Goal: Task Accomplishment & Management: Manage account settings

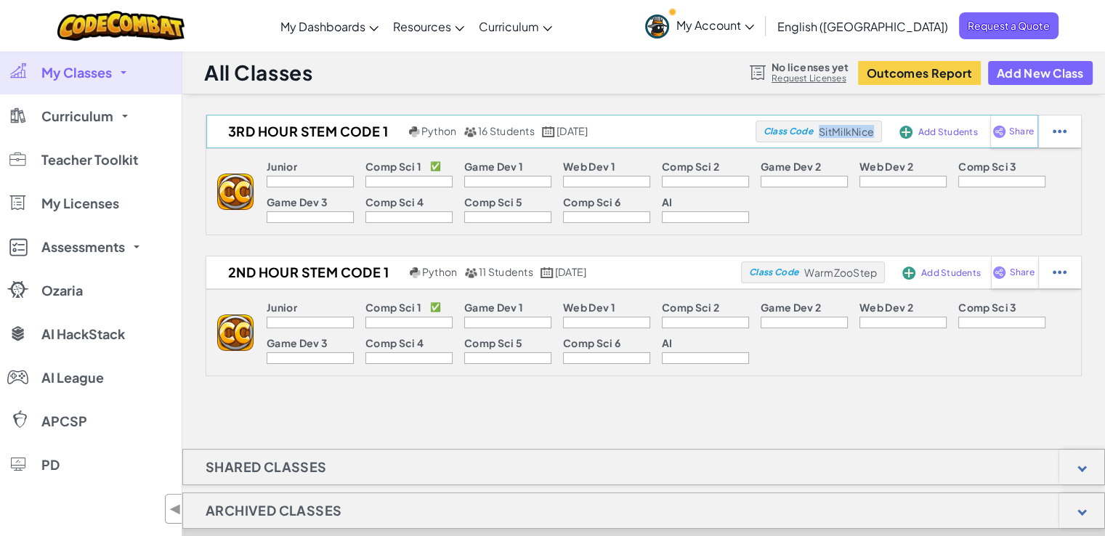
drag, startPoint x: 817, startPoint y: 131, endPoint x: 877, endPoint y: 138, distance: 60.8
click at [877, 138] on div "Class Code SitMilkNice" at bounding box center [819, 132] width 126 height 22
copy span "SitMilkNice"
drag, startPoint x: 809, startPoint y: 271, endPoint x: 875, endPoint y: 278, distance: 66.5
click at [874, 138] on span "WarmZooStep" at bounding box center [846, 131] width 55 height 13
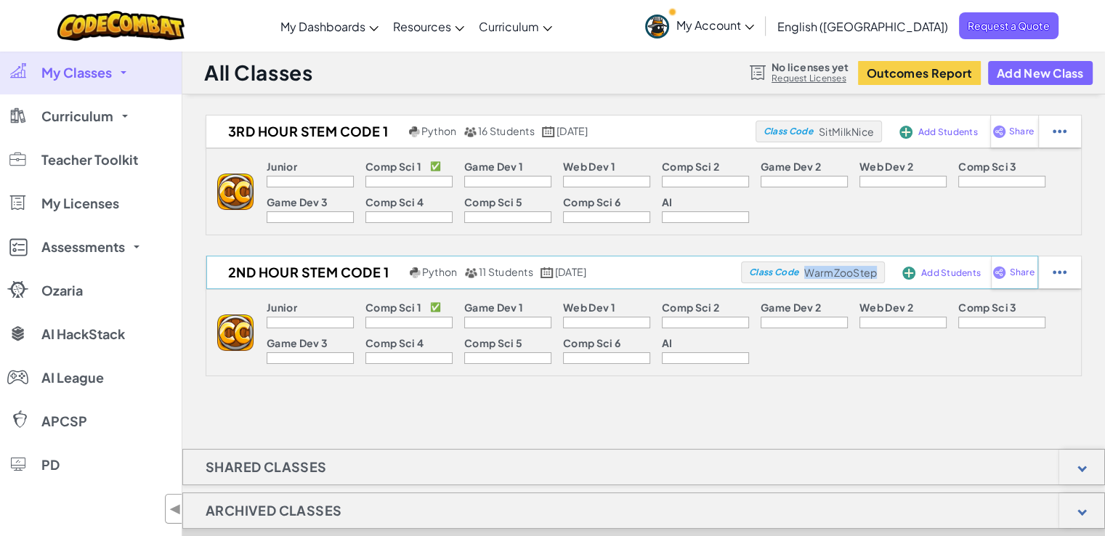
click at [874, 138] on span "WarmZooStep" at bounding box center [846, 131] width 55 height 13
drag, startPoint x: 807, startPoint y: 271, endPoint x: 879, endPoint y: 274, distance: 72.0
click at [879, 142] on div "Class Code WarmZooStep" at bounding box center [819, 132] width 126 height 22
copy span "WarmZooStep"
click at [1020, 70] on button "Add New Class" at bounding box center [1040, 73] width 105 height 24
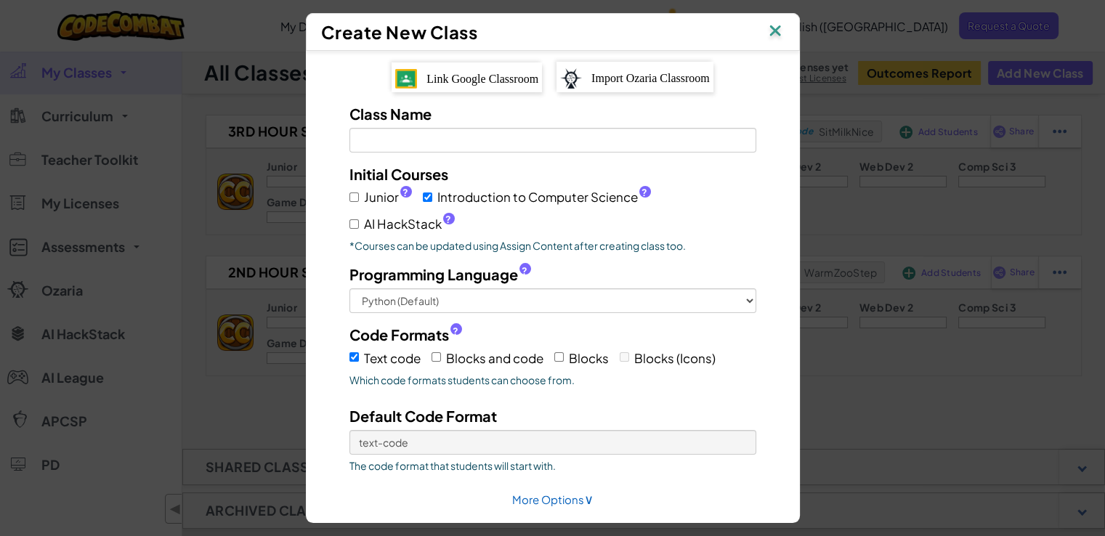
click at [475, 73] on span "Link Google Classroom" at bounding box center [483, 79] width 112 height 12
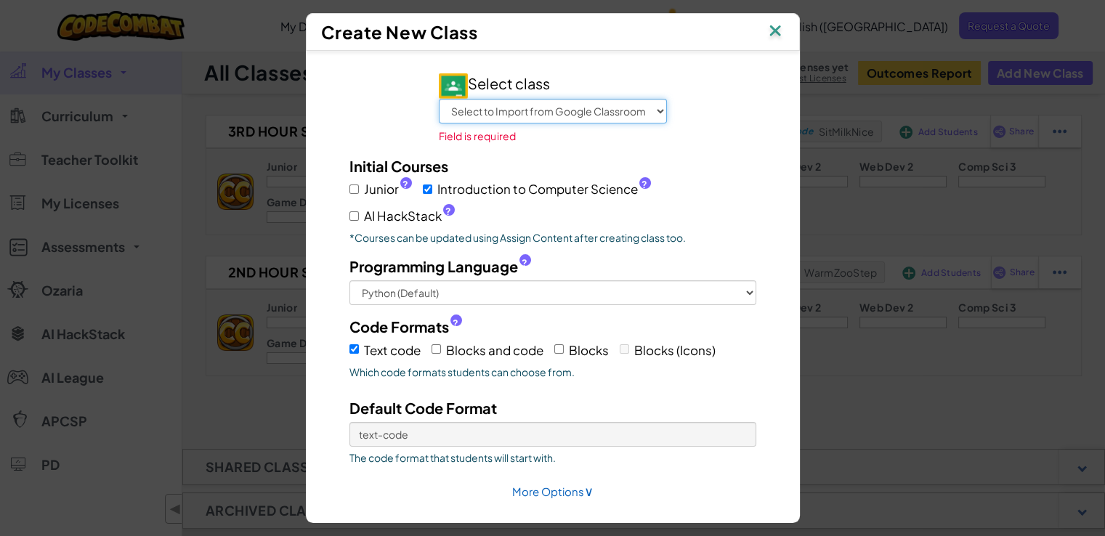
click at [651, 106] on select "Select to Import from Google Classroom Advisory 7th Hour Stem Code AI 3rd Hour …" at bounding box center [553, 111] width 228 height 25
select select "794806271368"
click at [439, 99] on select "Select to Import from Google Classroom Advisory 7th Hour Stem Code AI 3rd Hour …" at bounding box center [553, 111] width 228 height 25
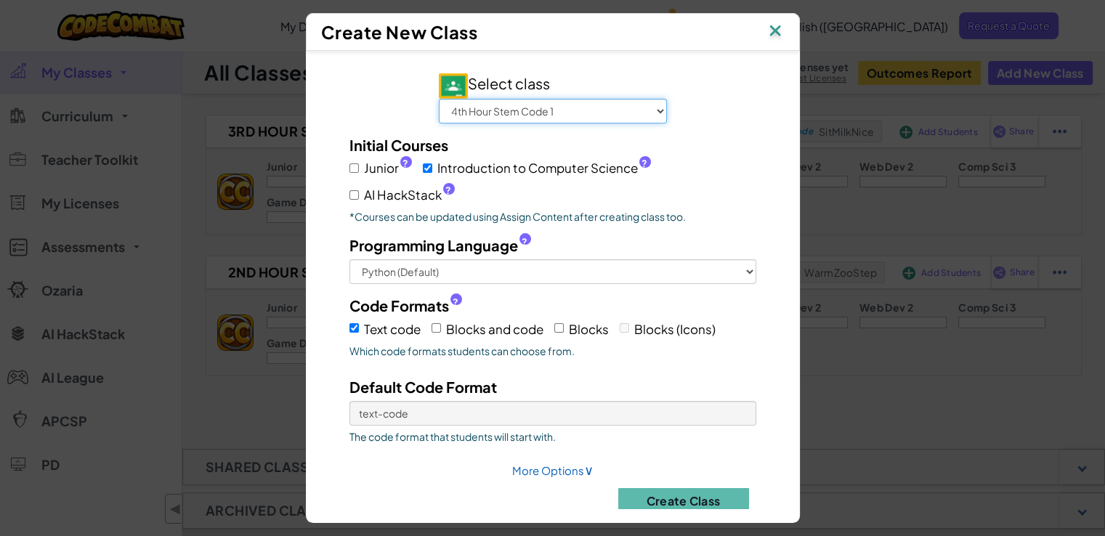
scroll to position [23, 0]
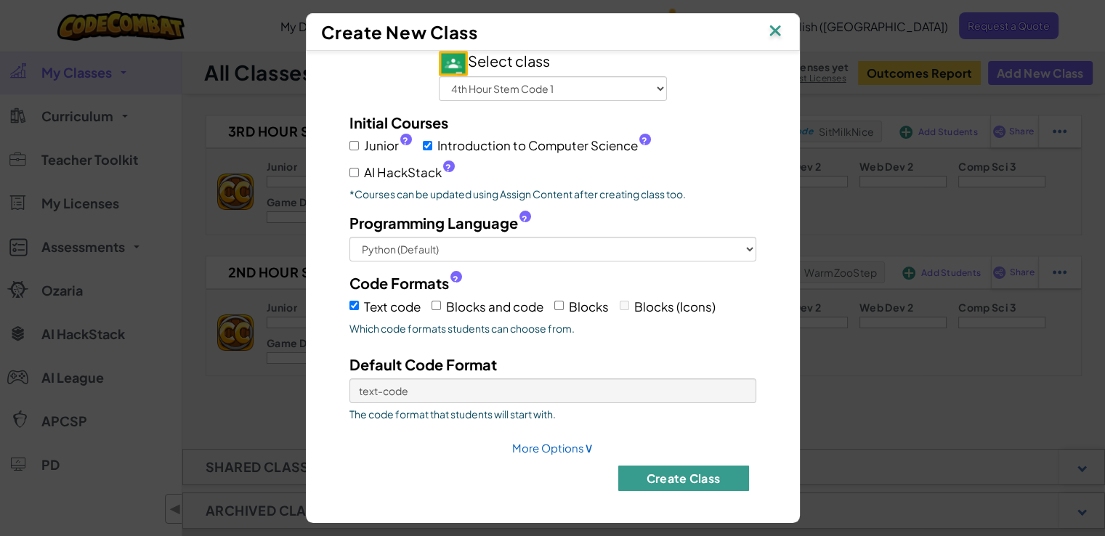
click at [664, 475] on button "Create Class" at bounding box center [683, 478] width 131 height 25
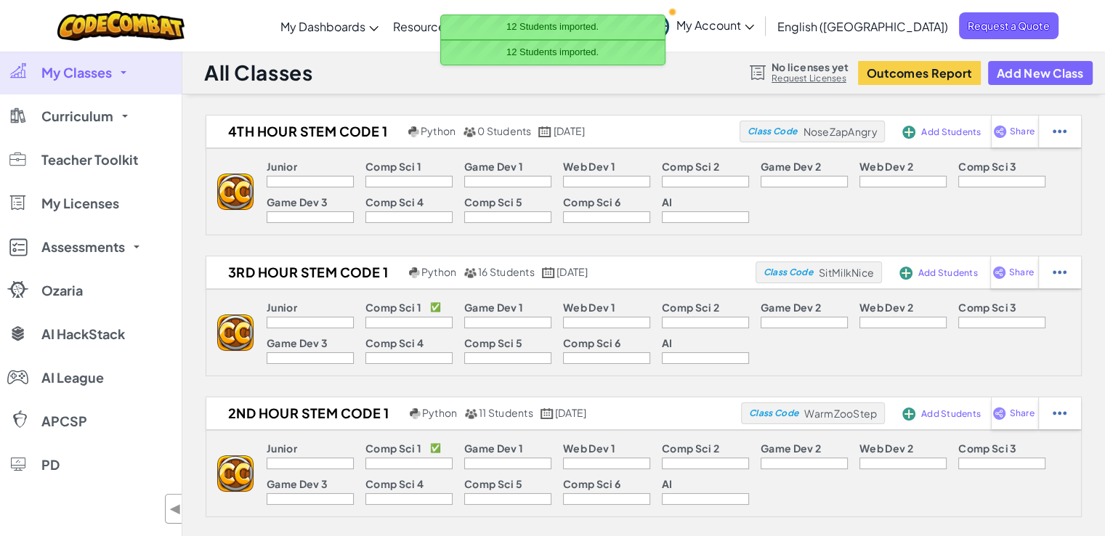
scroll to position [0, 0]
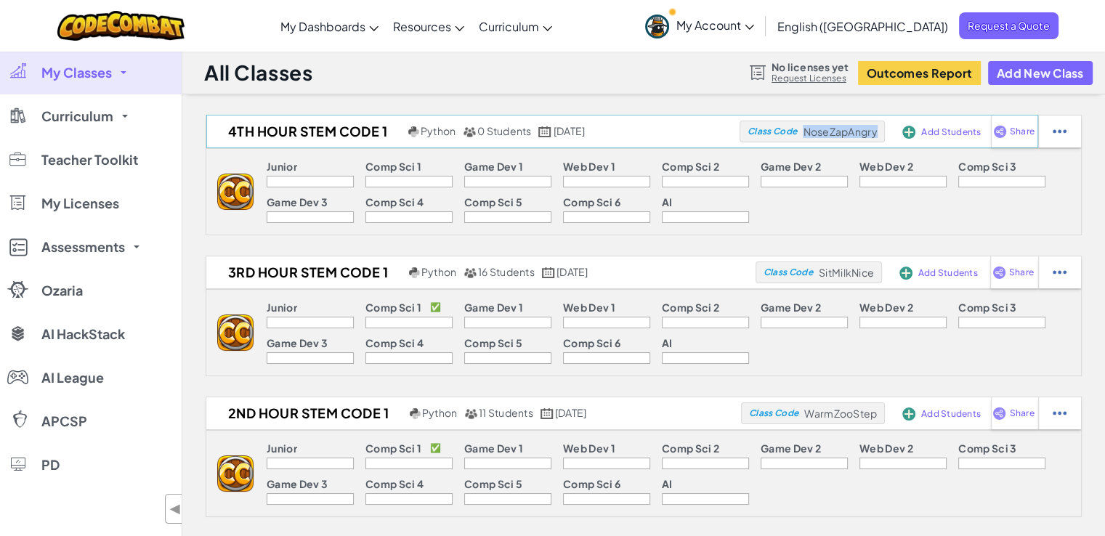
drag, startPoint x: 803, startPoint y: 131, endPoint x: 876, endPoint y: 137, distance: 73.7
click at [876, 137] on span "NoseZapAngry" at bounding box center [840, 131] width 74 height 13
copy span "NoseZapAngry"
click at [1023, 72] on button "Add New Class" at bounding box center [1040, 73] width 105 height 24
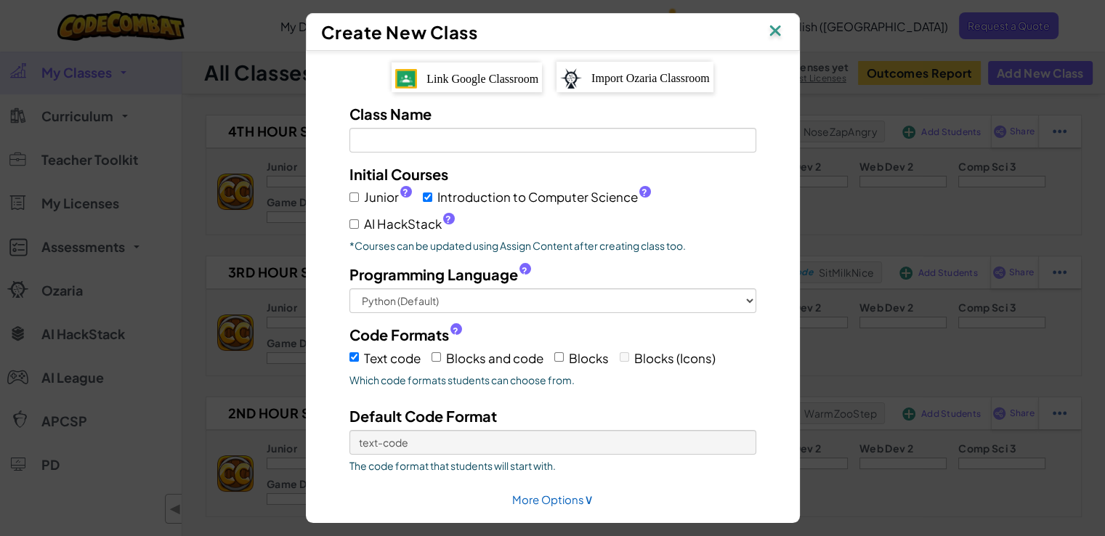
click at [496, 79] on span "Link Google Classroom" at bounding box center [483, 79] width 112 height 12
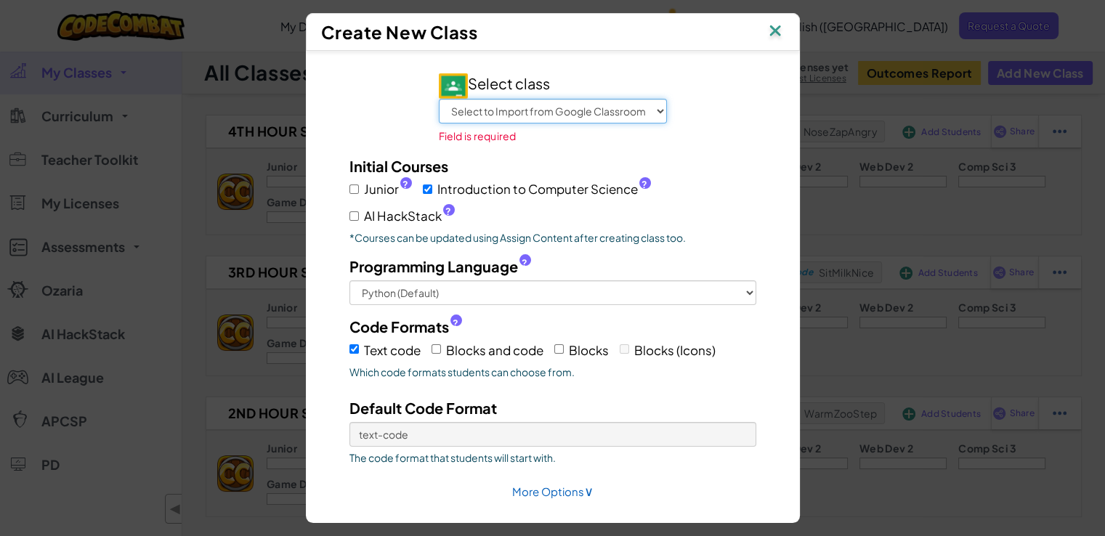
click at [651, 105] on select "Select to Import from Google Classroom Advisory 7th Hour Stem Code AI 3rd Hour …" at bounding box center [553, 111] width 228 height 25
select select "794806962507"
click at [439, 99] on select "Select to Import from Google Classroom Advisory 7th Hour Stem Code AI 3rd Hour …" at bounding box center [553, 111] width 228 height 25
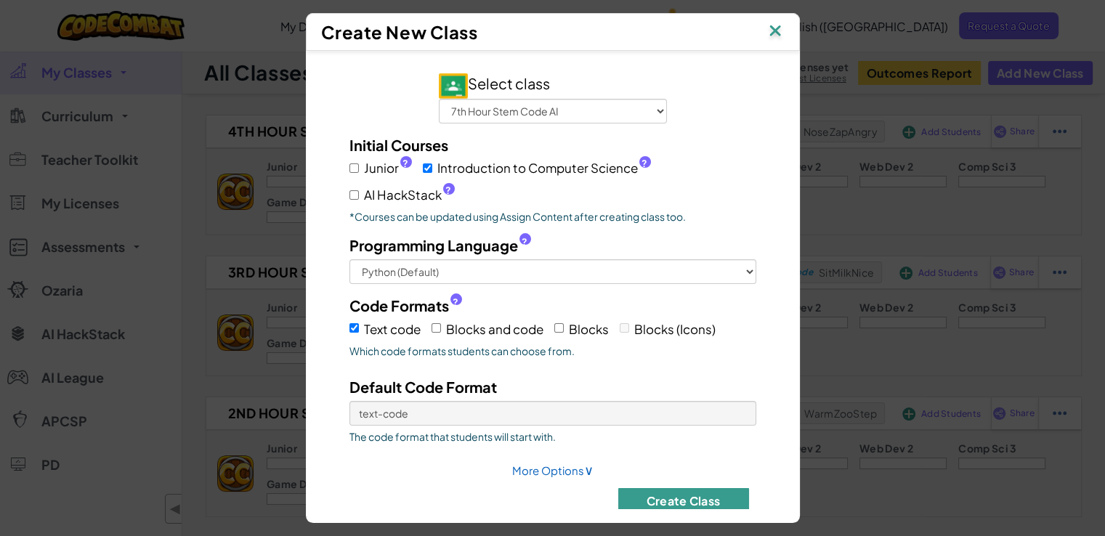
click at [651, 494] on button "Create Class" at bounding box center [683, 500] width 131 height 25
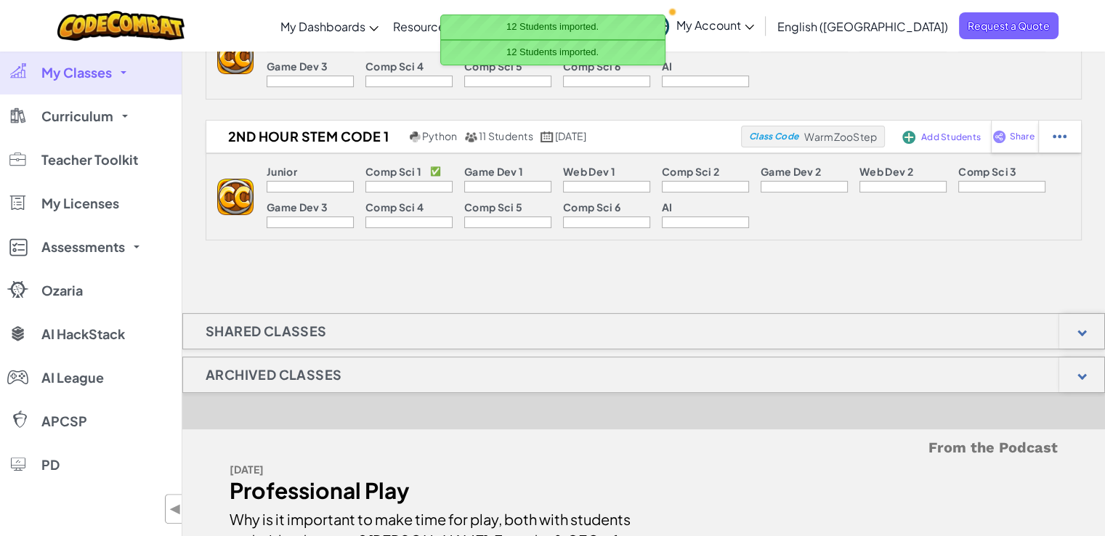
scroll to position [419, 0]
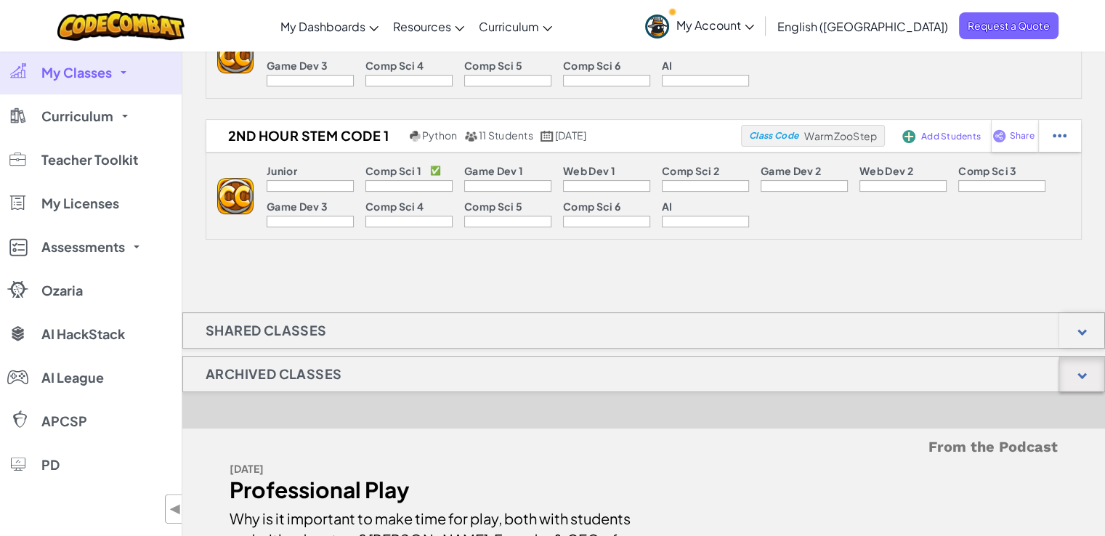
click at [1086, 370] on div at bounding box center [1082, 374] width 45 height 35
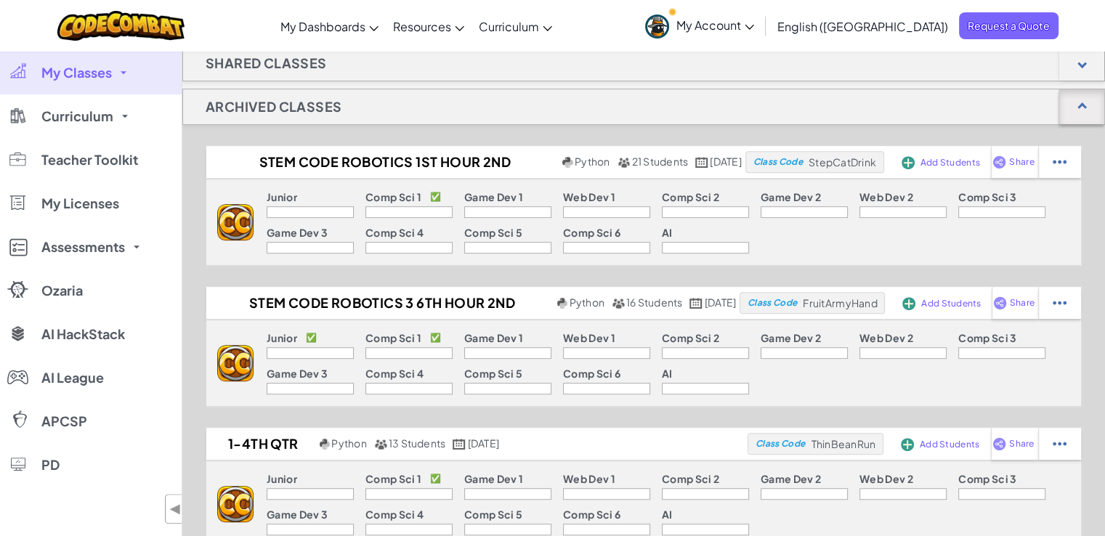
scroll to position [687, 0]
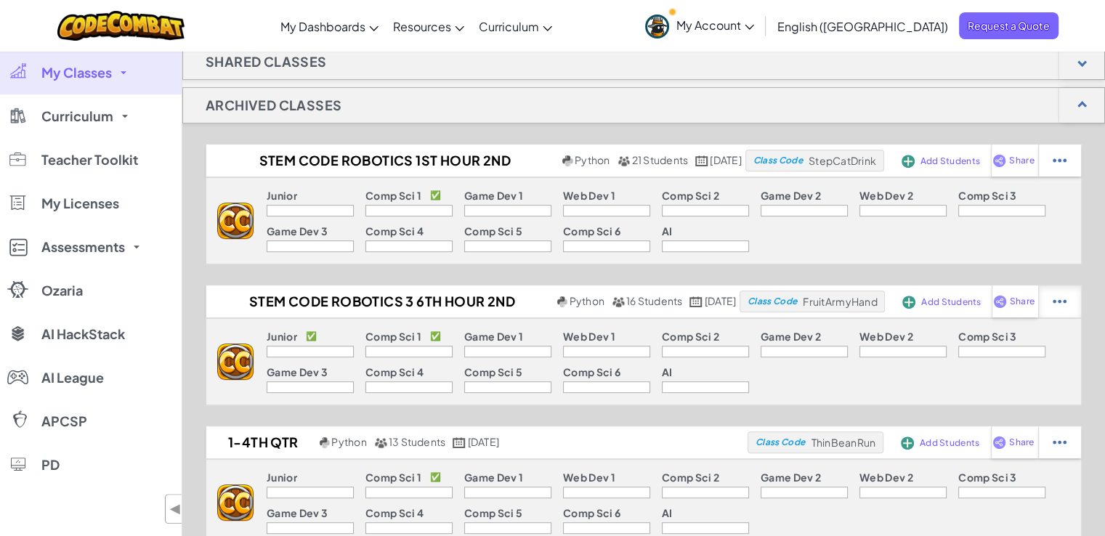
click at [1056, 167] on img at bounding box center [1060, 160] width 14 height 13
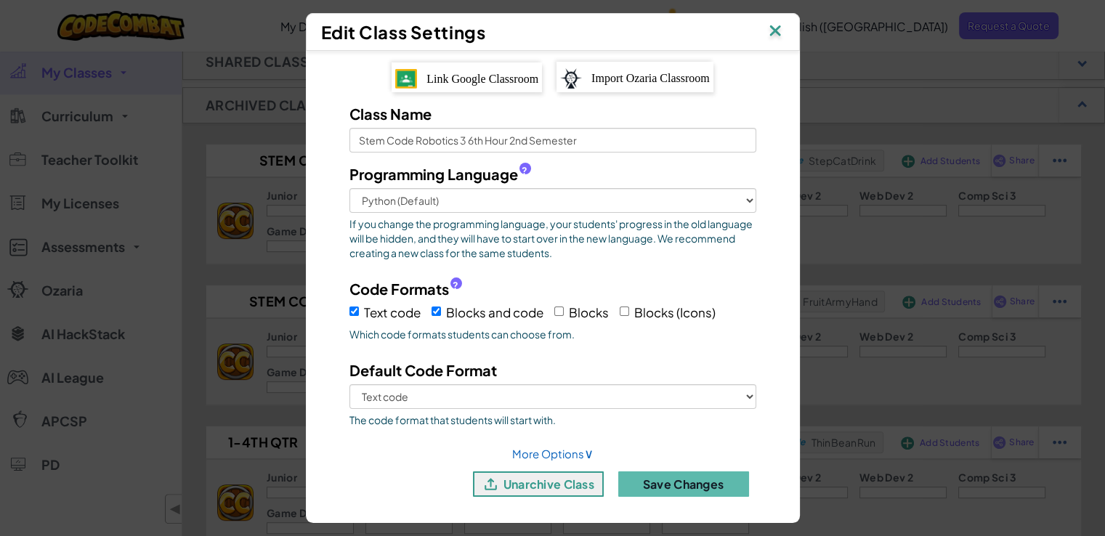
click at [785, 26] on img at bounding box center [775, 32] width 19 height 22
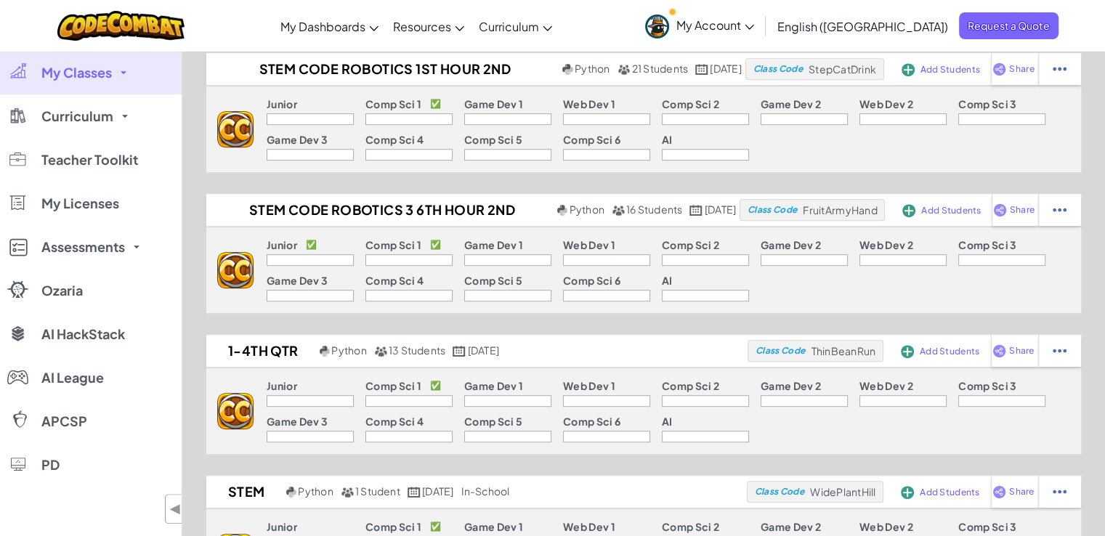
scroll to position [779, 0]
click at [632, 75] on span "16 Students" at bounding box center [660, 68] width 57 height 13
click at [1058, 76] on img at bounding box center [1060, 68] width 14 height 13
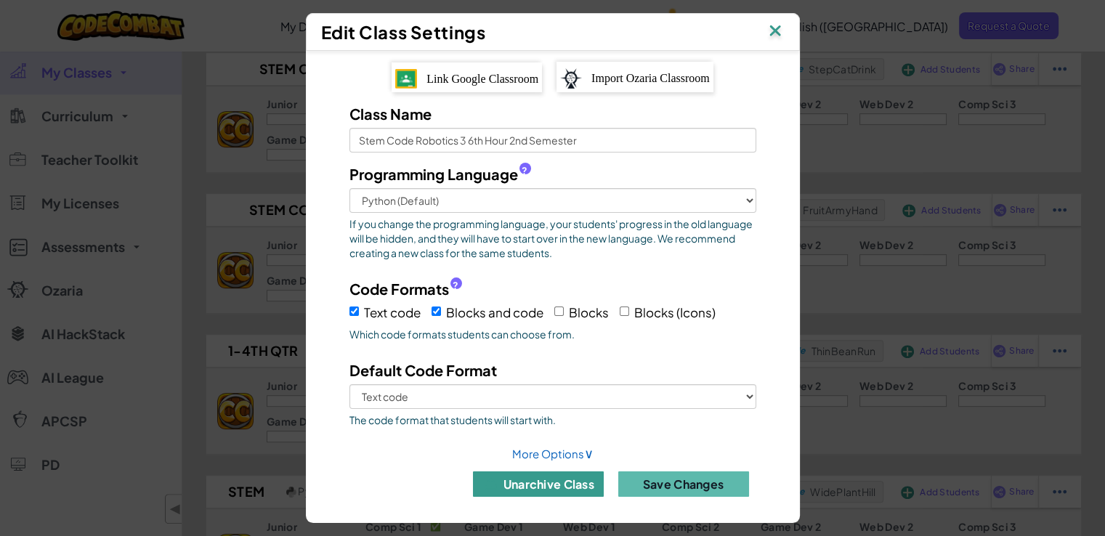
click at [545, 483] on button "unarchive class" at bounding box center [538, 484] width 131 height 25
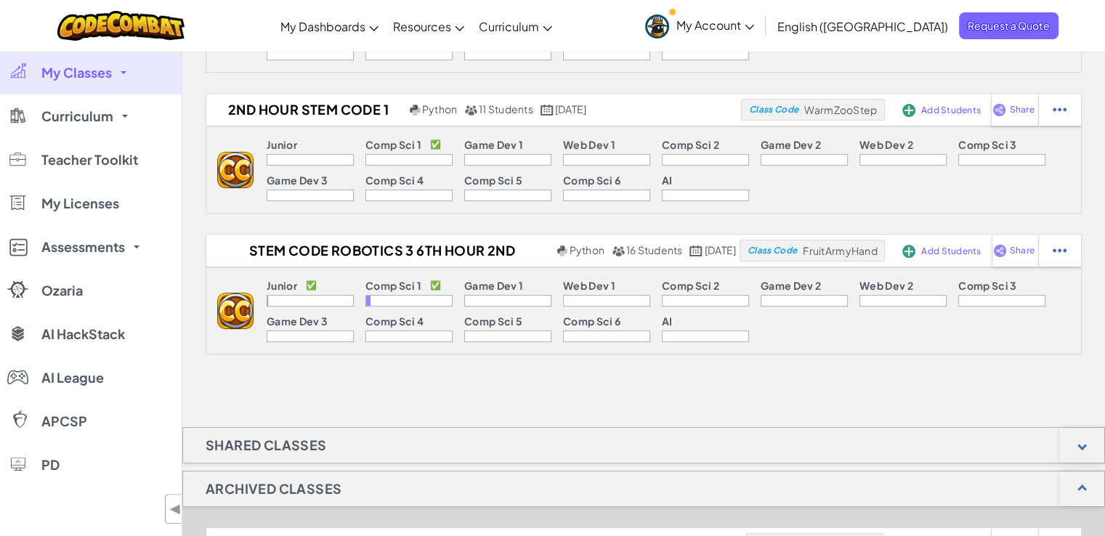
scroll to position [446, 0]
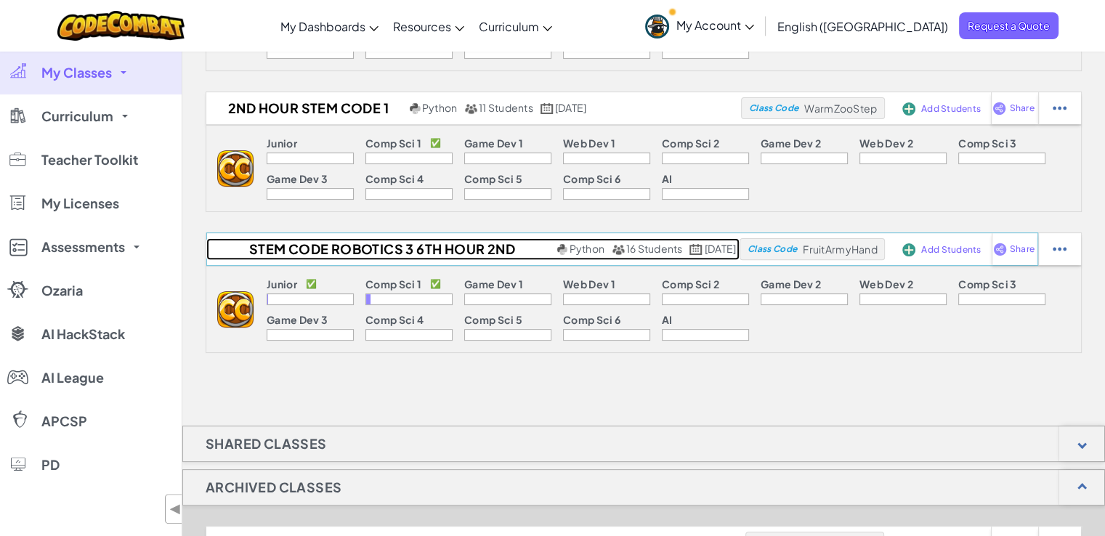
click at [626, 242] on span "16 Students" at bounding box center [654, 248] width 57 height 13
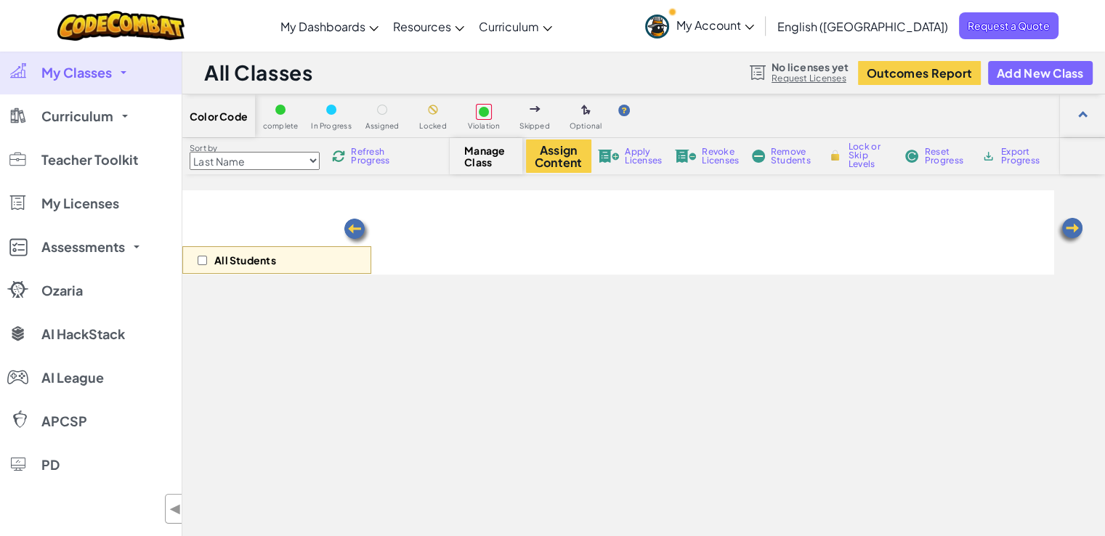
select select "560f1a9f22961295f9427742"
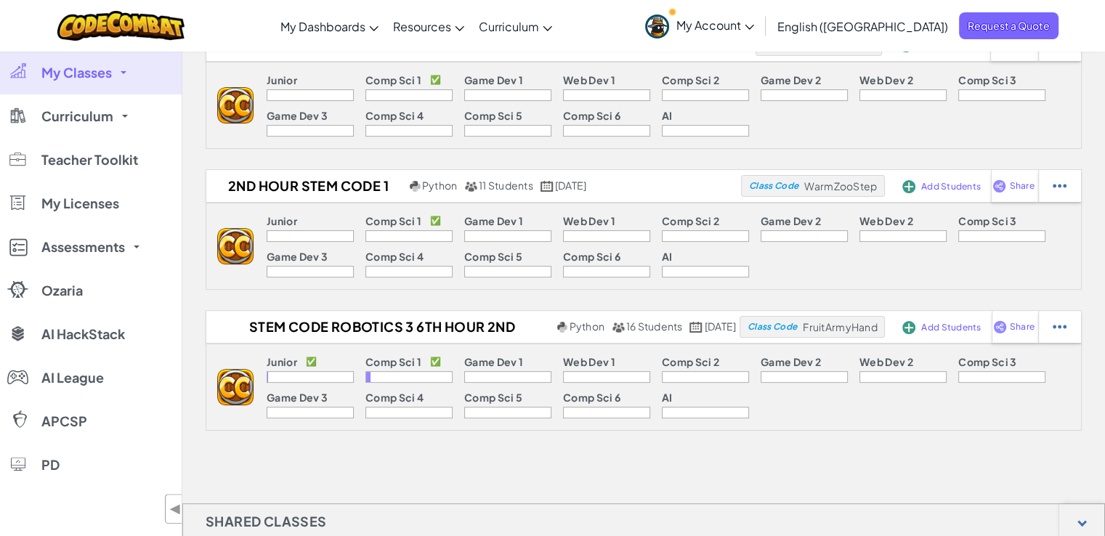
scroll to position [366, 0]
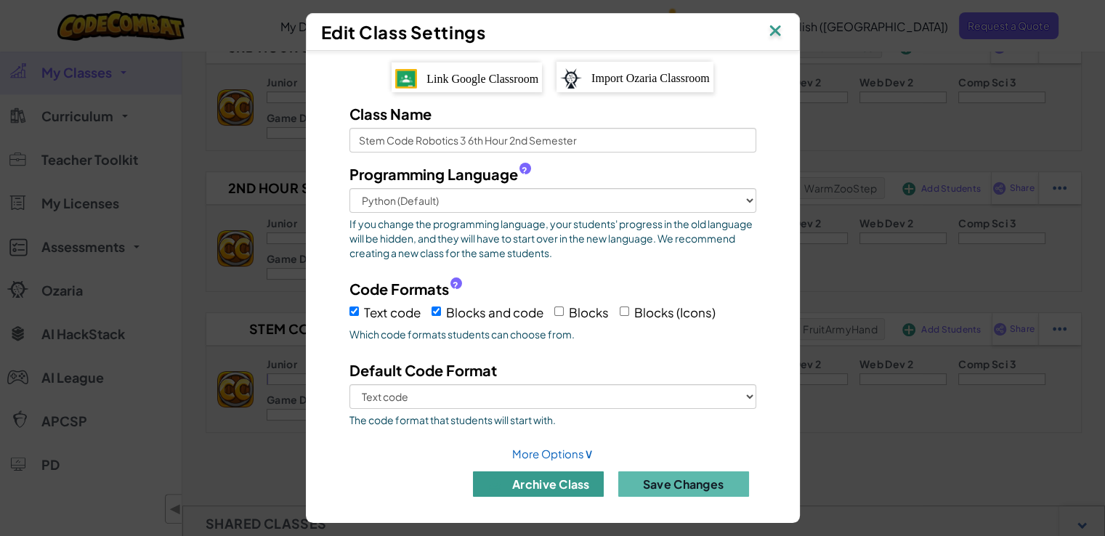
click at [526, 477] on button "archive class" at bounding box center [538, 484] width 131 height 25
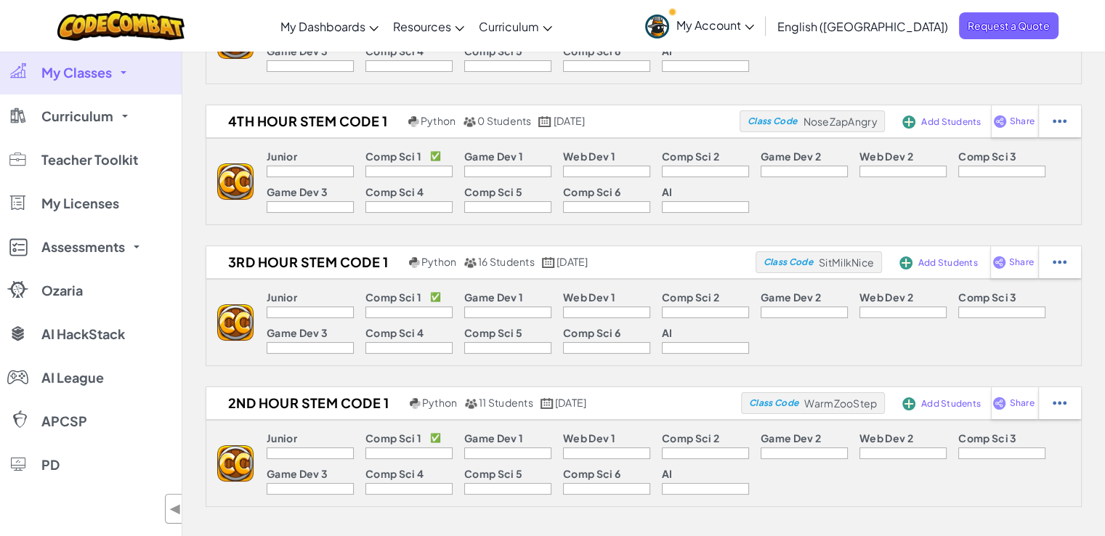
scroll to position [0, 0]
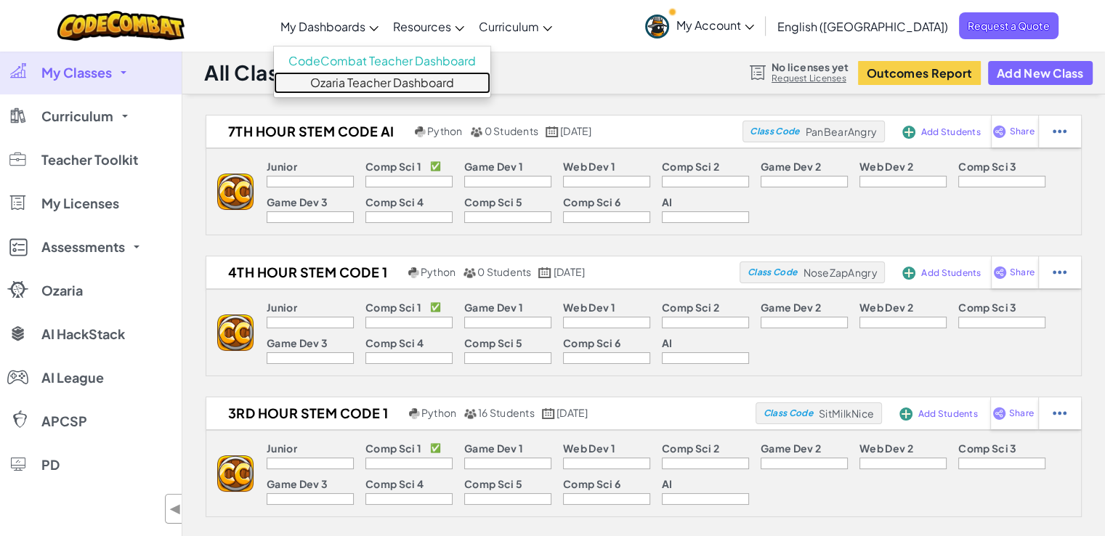
click at [434, 88] on link "Ozaria Teacher Dashboard" at bounding box center [382, 83] width 217 height 22
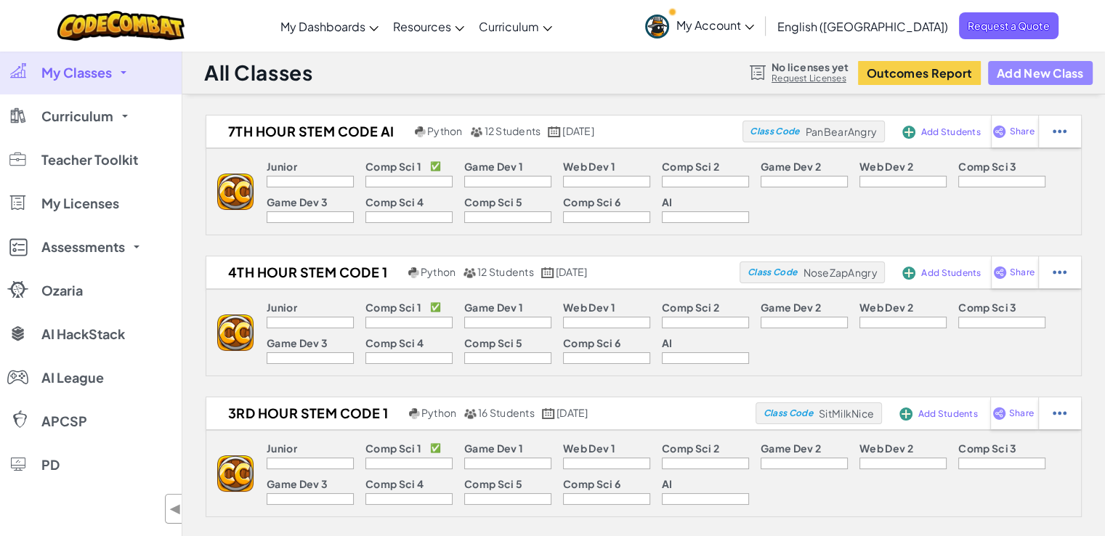
click at [1034, 70] on button "Add New Class" at bounding box center [1040, 73] width 105 height 24
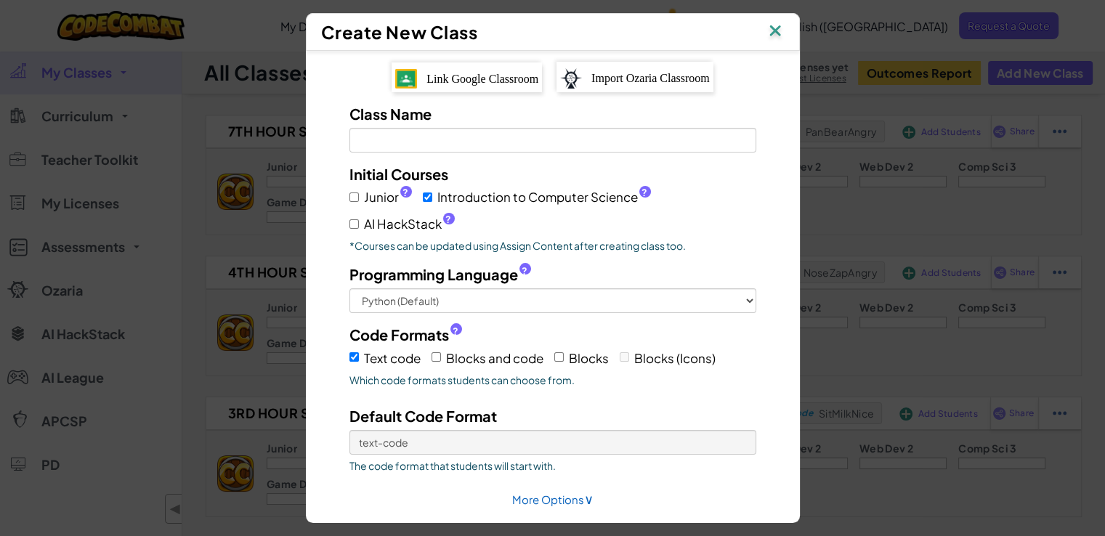
click at [492, 75] on span "Link Google Classroom" at bounding box center [483, 79] width 112 height 12
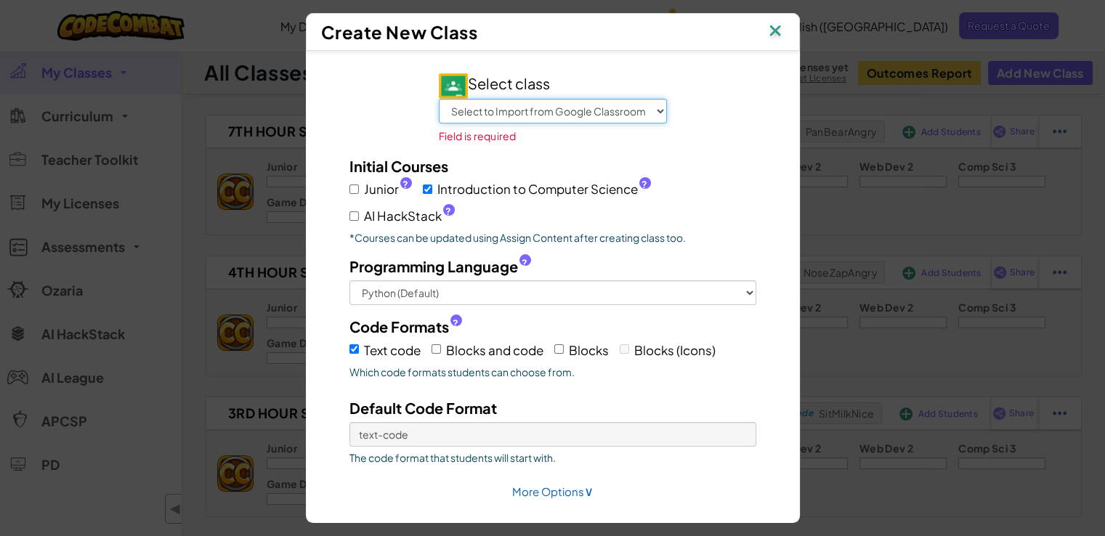
click at [653, 108] on select "Select to Import from Google Classroom Advisory 7th Hour Stem Code AI 3rd Hour …" at bounding box center [553, 111] width 228 height 25
click at [783, 33] on img at bounding box center [775, 32] width 19 height 22
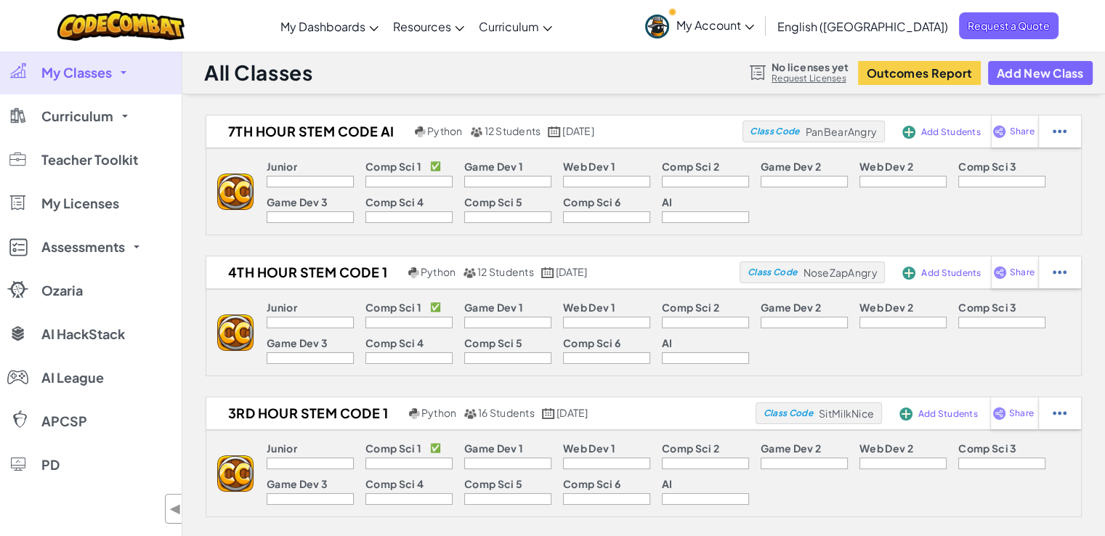
click at [956, 222] on div "Junior Comp Sci 1 ✅ Game Dev 1 Web Dev 1 Comp Sci 2 Game Dev 2 Web Dev 2 Comp S…" at bounding box center [668, 192] width 828 height 86
click at [1035, 77] on button "Add New Class" at bounding box center [1040, 73] width 105 height 24
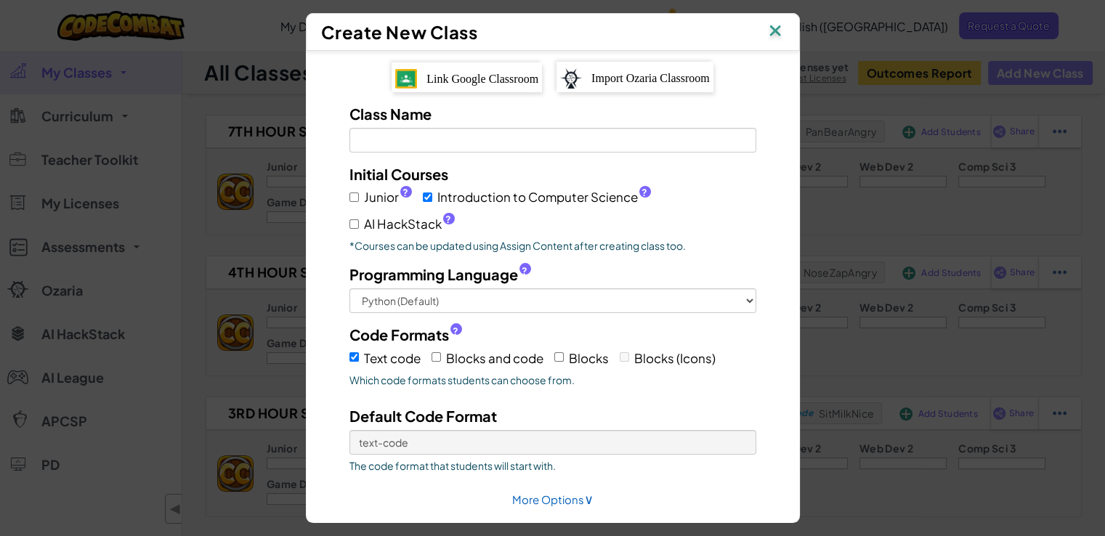
click at [1035, 77] on div "Create New Class Link Google Classroom Import Ozaria Classroom Class Name Field…" at bounding box center [552, 268] width 1105 height 536
click at [778, 33] on img at bounding box center [775, 32] width 19 height 22
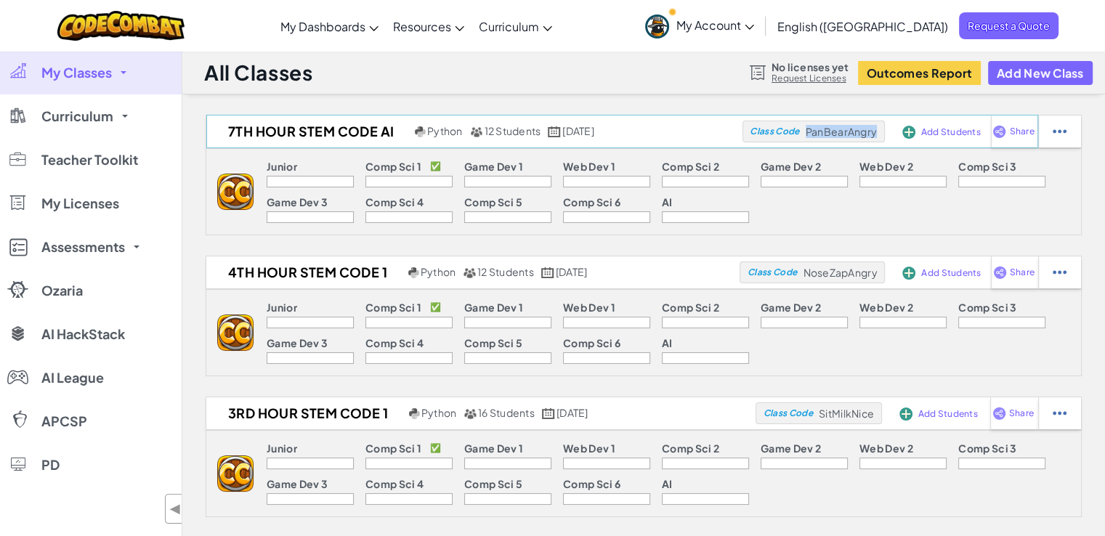
drag, startPoint x: 875, startPoint y: 133, endPoint x: 809, endPoint y: 137, distance: 66.2
click at [809, 137] on span "PanBearAngry" at bounding box center [841, 131] width 71 height 13
copy span "PanBearAngry"
click at [892, 190] on div "Junior Comp Sci 1 ✅ Game Dev 1 Web Dev 1 Comp Sci 2 Game Dev 2 Web Dev 2 Comp S…" at bounding box center [668, 192] width 828 height 86
click at [1012, 76] on button "Add New Class" at bounding box center [1040, 73] width 105 height 24
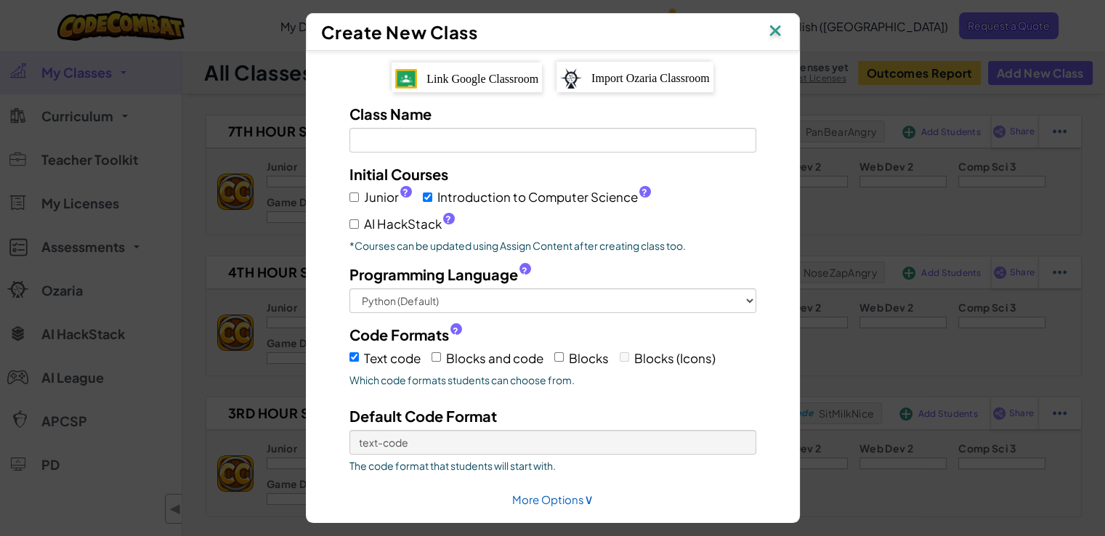
click at [453, 73] on span "Link Google Classroom" at bounding box center [483, 79] width 112 height 12
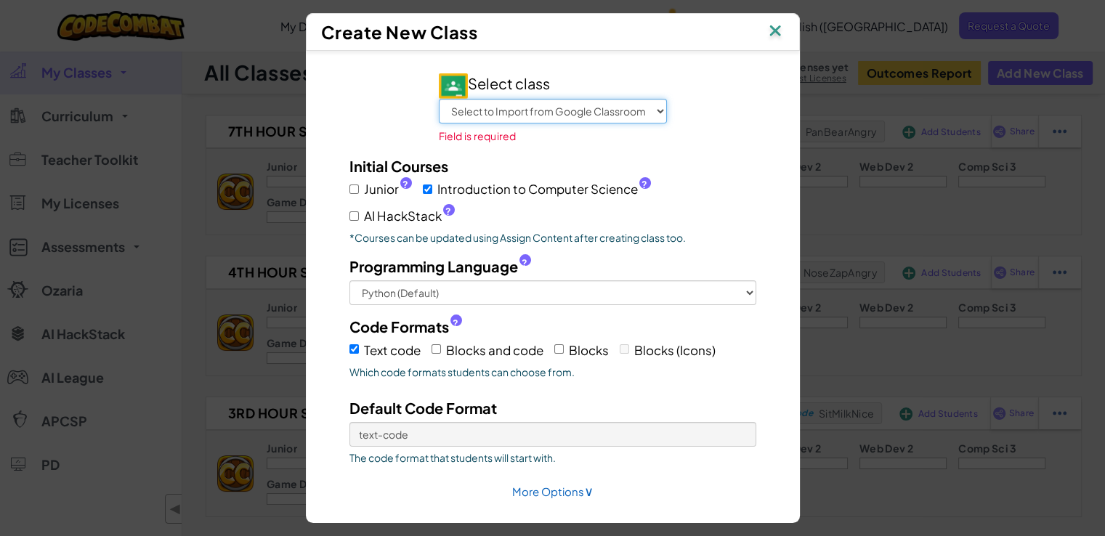
click at [570, 109] on select "Select to Import from Google Classroom Advisory 7th Hour Stem Code AI 3rd Hour …" at bounding box center [553, 111] width 228 height 25
click at [780, 40] on img at bounding box center [775, 32] width 19 height 22
